Goal: Transaction & Acquisition: Purchase product/service

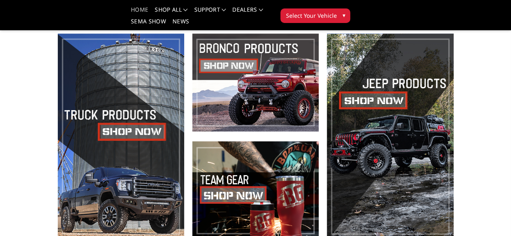
scroll to position [242, 0]
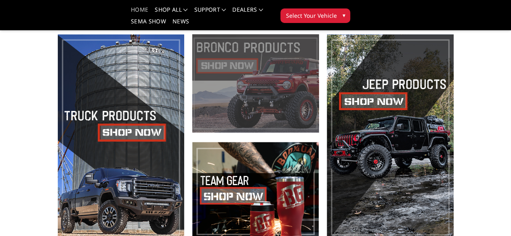
click at [288, 61] on span at bounding box center [255, 83] width 126 height 98
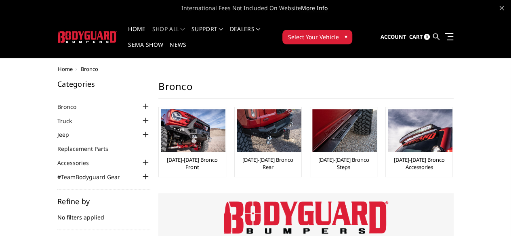
click at [352, 32] on button "Select Your Vehicle ▾" at bounding box center [317, 37] width 70 height 15
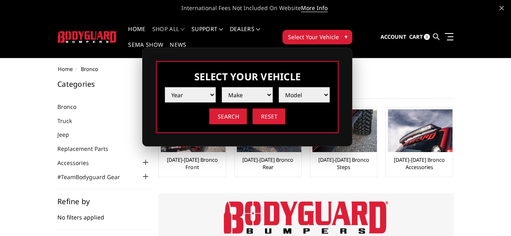
click at [216, 87] on select "Year 2025 2024 2023 2022 2021 2020 2019 2018 2017 2016 2015 2014 2013 2012 2011…" at bounding box center [190, 94] width 51 height 15
select select "yr_2025"
click at [216, 87] on select "Year 2025 2024 2023 2022 2021 2020 2019 2018 2017 2016 2015 2014 2013 2012 2011…" at bounding box center [190, 94] width 51 height 15
click at [272, 88] on select "Make Chevrolet Ford GMC Ram Toyota" at bounding box center [247, 94] width 51 height 15
click at [272, 87] on select "Make Chevrolet Ford GMC Ram Toyota" at bounding box center [247, 94] width 51 height 15
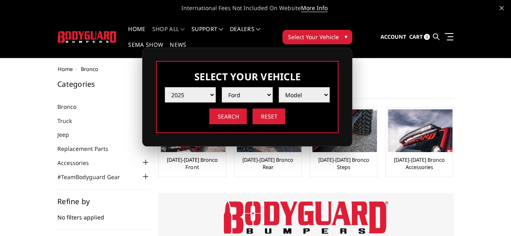
click at [329, 87] on select "Model F150 F150 Raptor F250 / F350 F450 F550" at bounding box center [304, 94] width 51 height 15
click at [272, 87] on select "Make Chevrolet Ford GMC Ram Toyota" at bounding box center [247, 94] width 51 height 15
select select "mk_ford"
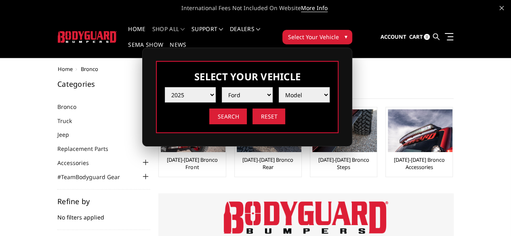
click at [272, 87] on select "Make Chevrolet Ford GMC Ram Toyota" at bounding box center [247, 94] width 51 height 15
click at [329, 87] on select "Model F150 F150 Raptor F250 / F350 F450 F550" at bounding box center [304, 94] width 51 height 15
click at [461, 150] on ul "2021-2025 Bronco Front 2021-2025 Bronco Rear 2021-2025 Bronco Steps 2021-2025 B…" at bounding box center [305, 146] width 311 height 78
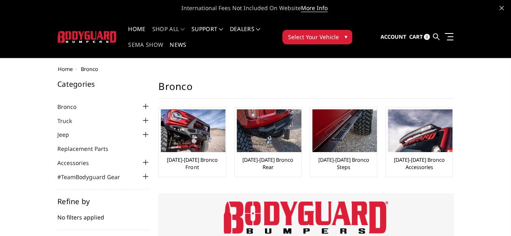
click at [163, 42] on link "SEMA Show" at bounding box center [145, 50] width 35 height 16
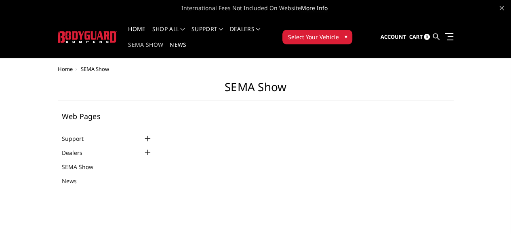
select select "US"
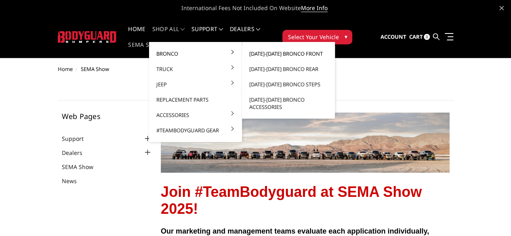
click at [254, 54] on link "[DATE]-[DATE] Bronco Front" at bounding box center [288, 53] width 86 height 15
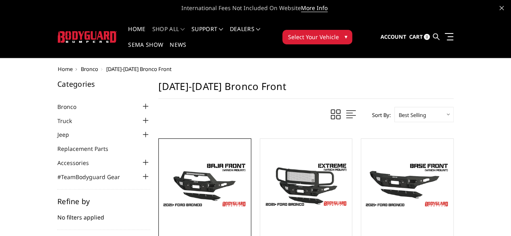
click at [0, 0] on link "Quick view" at bounding box center [0, 0] width 0 height 0
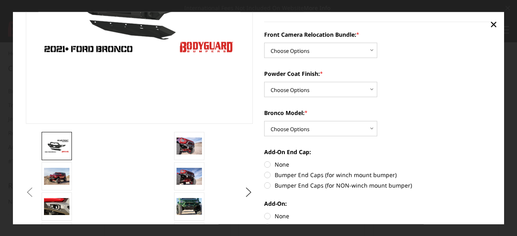
scroll to position [143, 0]
click at [244, 194] on button "Next" at bounding box center [249, 192] width 12 height 12
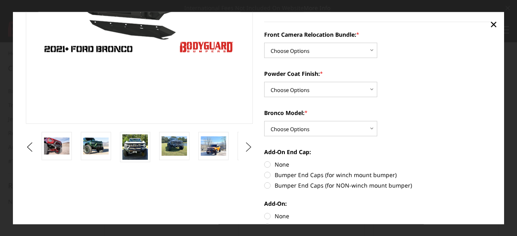
click at [248, 148] on button "Next" at bounding box center [249, 147] width 12 height 12
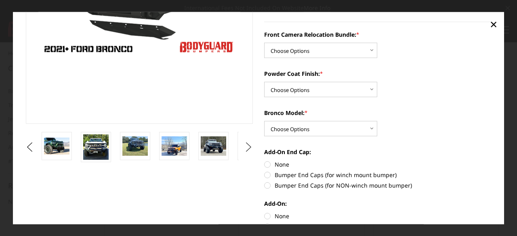
click at [248, 148] on button "Next" at bounding box center [249, 147] width 12 height 12
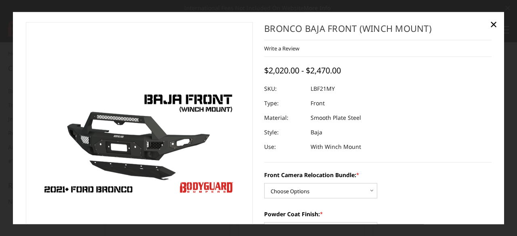
scroll to position [0, 0]
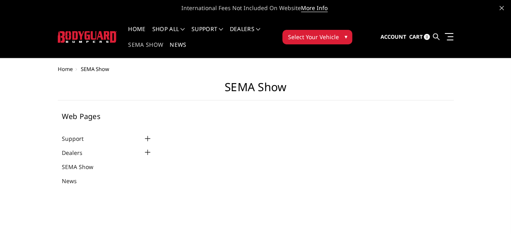
select select "US"
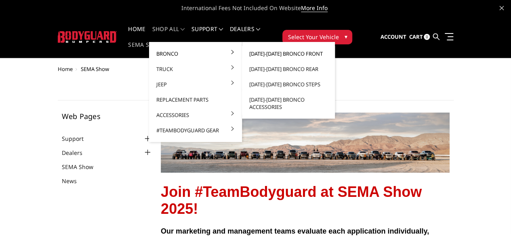
click at [266, 52] on link "[DATE]-[DATE] Bronco Front" at bounding box center [288, 53] width 86 height 15
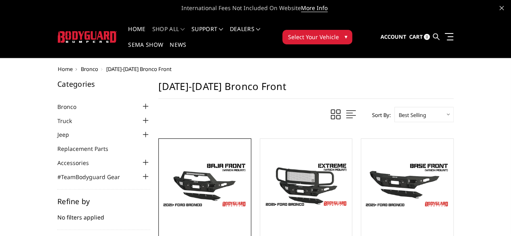
click at [0, 0] on link "Quick view" at bounding box center [0, 0] width 0 height 0
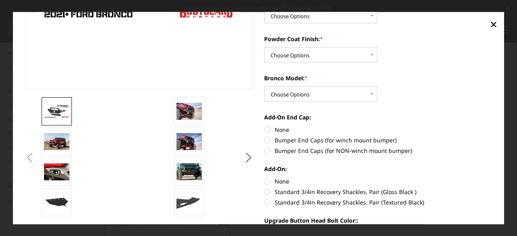
scroll to position [178, 0]
click at [183, 112] on img at bounding box center [188, 111] width 25 height 17
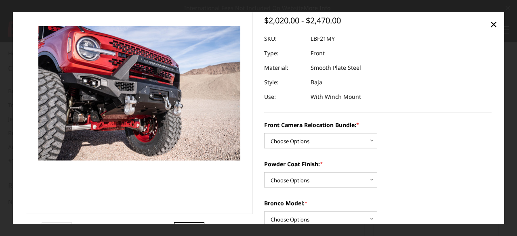
scroll to position [52, 0]
